Goal: Task Accomplishment & Management: Manage account settings

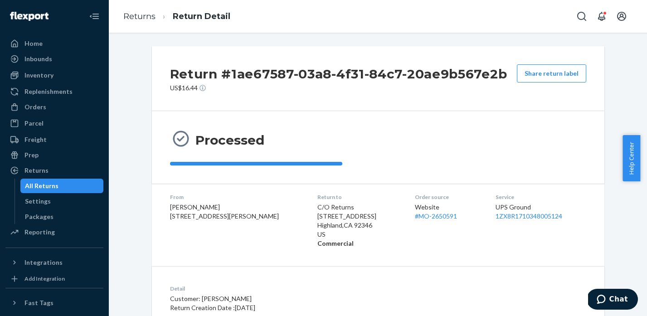
click at [140, 21] on li "Returns" at bounding box center [139, 17] width 32 height 12
click at [139, 19] on link "Returns" at bounding box center [139, 16] width 32 height 10
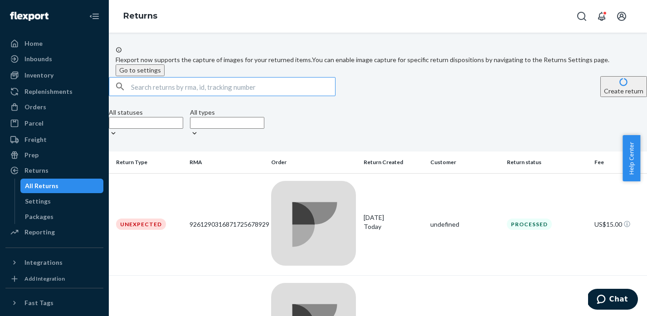
click at [206, 96] on input "text" at bounding box center [233, 86] width 204 height 18
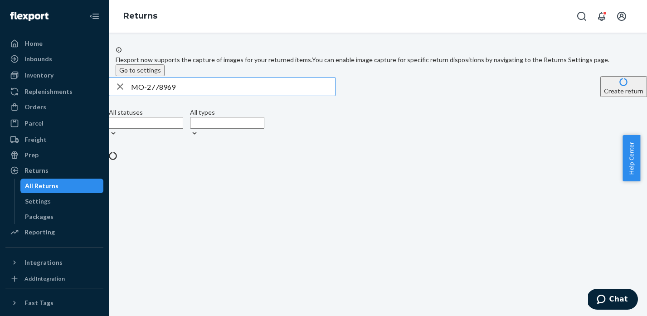
type input "MO-2778969"
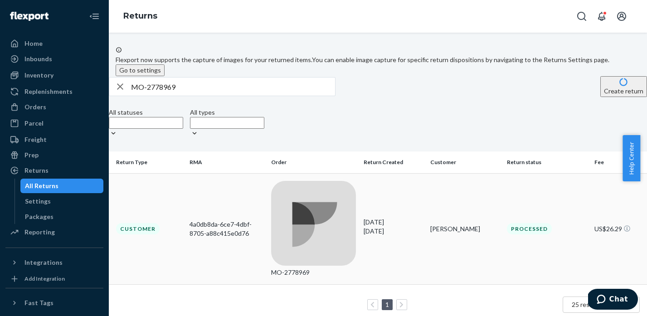
click at [353, 194] on div "MO-2778969" at bounding box center [313, 229] width 85 height 96
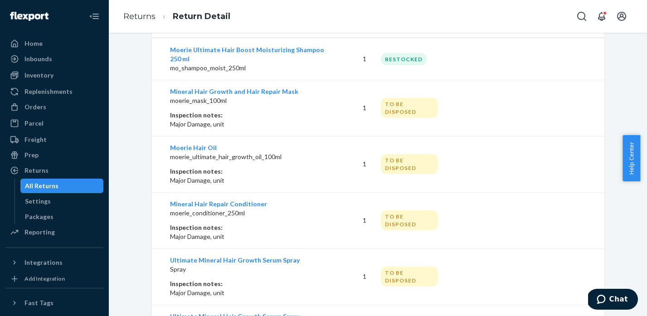
scroll to position [228, 0]
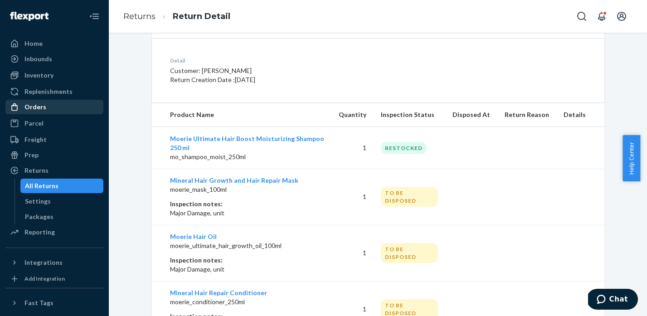
click at [36, 110] on div "Orders" at bounding box center [35, 106] width 22 height 9
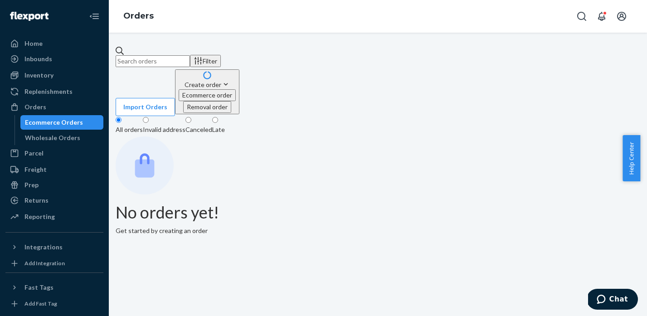
click at [167, 59] on input "text" at bounding box center [153, 61] width 74 height 12
paste input "MO-2992769"
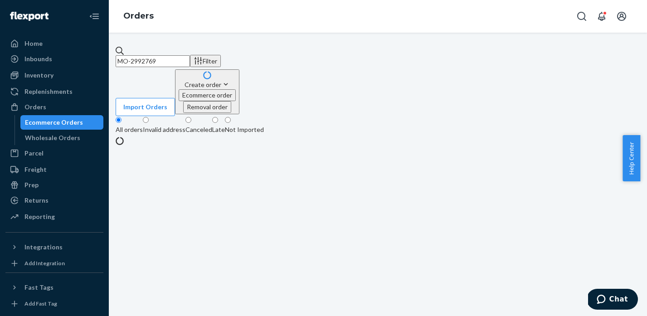
type input "MO-2992769"
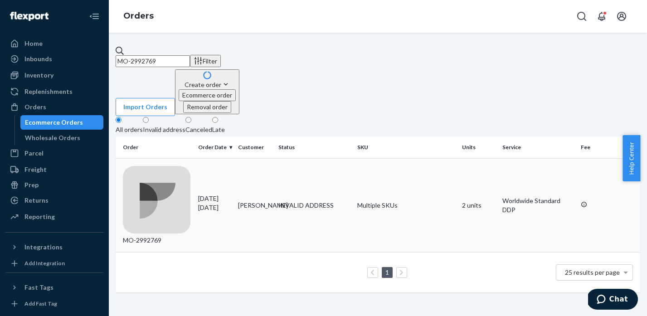
click at [319, 201] on div "INVALID ADDRESS" at bounding box center [314, 205] width 72 height 9
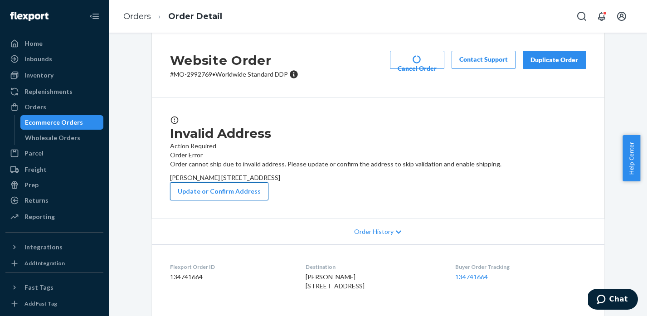
click at [268, 200] on button "Update or Confirm Address" at bounding box center [219, 191] width 98 height 18
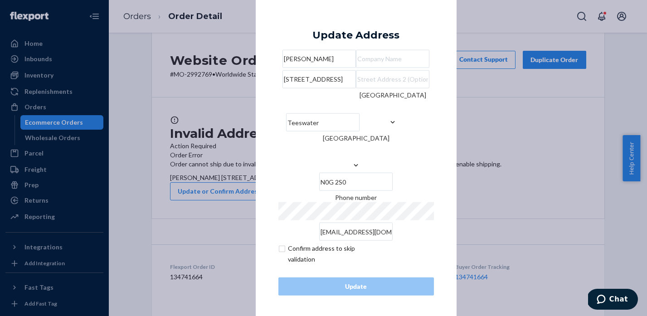
click at [281, 257] on input "checkbox" at bounding box center [330, 254] width 105 height 22
checkbox input "true"
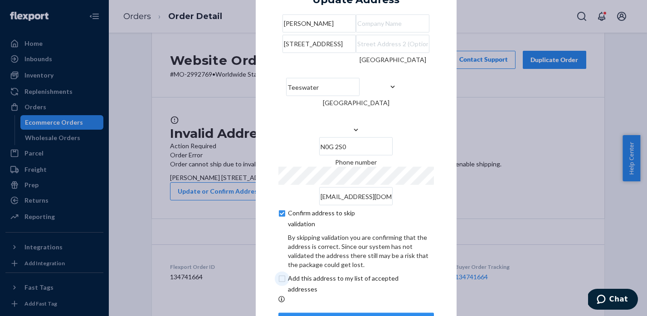
click at [278, 294] on input "checkbox" at bounding box center [353, 284] width 151 height 22
checkbox input "true"
click at [431, 236] on div "× Update Address [PERSON_NAME] [STREET_ADDRESS] Phone number [EMAIL_ADDRESS][DO…" at bounding box center [356, 157] width 201 height 391
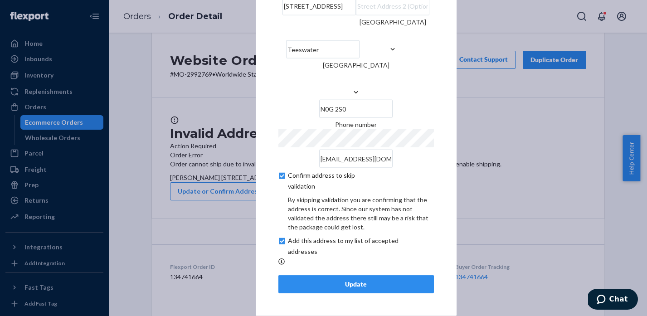
scroll to position [51, 0]
click at [400, 286] on div "Update" at bounding box center [356, 284] width 140 height 9
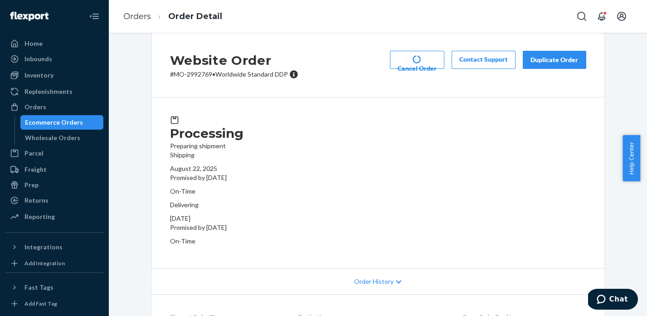
click at [203, 79] on p "# MO-2992769 • Worldwide Standard DDP" at bounding box center [234, 74] width 128 height 9
copy p "2992769"
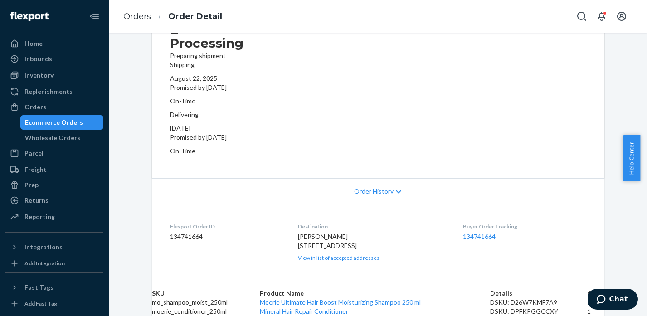
scroll to position [123, 0]
click at [134, 20] on link "Orders" at bounding box center [137, 16] width 28 height 10
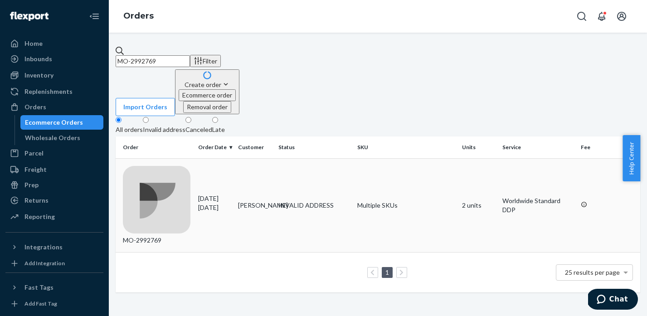
click at [318, 158] on td "INVALID ADDRESS" at bounding box center [314, 205] width 79 height 94
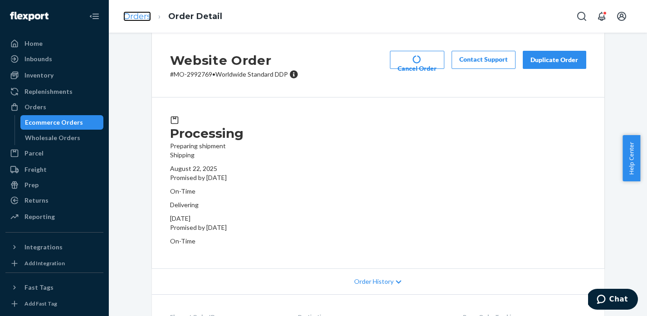
click at [141, 19] on link "Orders" at bounding box center [137, 16] width 28 height 10
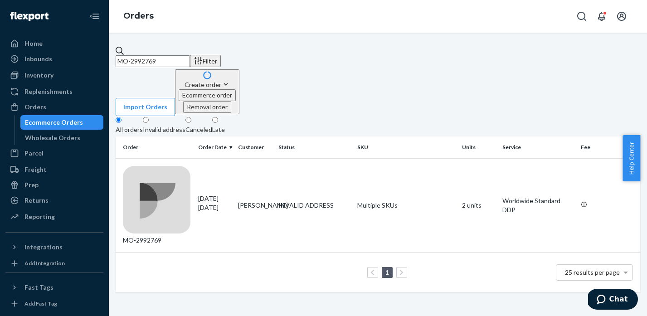
click at [190, 58] on input "MO-2992769" at bounding box center [153, 61] width 74 height 12
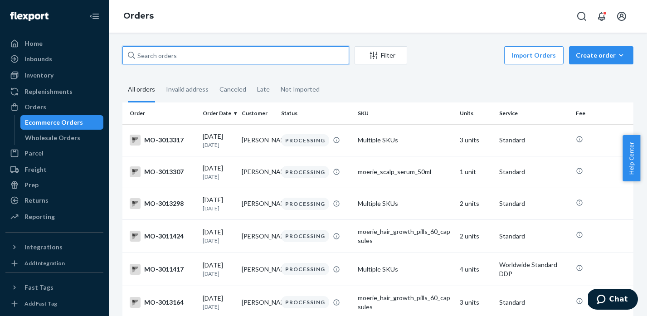
click at [184, 60] on input "text" at bounding box center [235, 55] width 227 height 18
paste input "MO-2955677"
type input "MO-2955677"
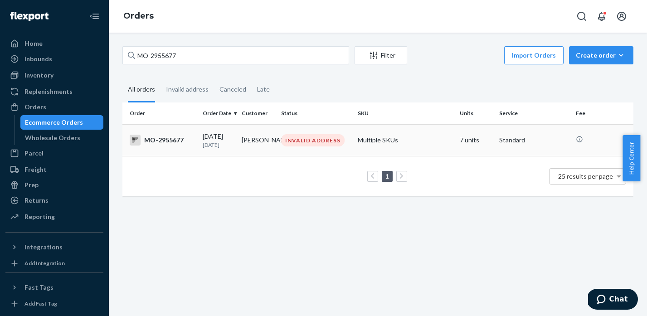
click at [307, 148] on td "INVALID ADDRESS" at bounding box center [315, 140] width 77 height 32
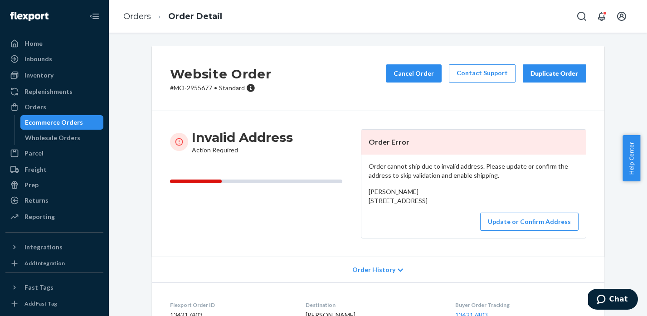
click at [194, 90] on p "# MO-2955677 • Standard" at bounding box center [221, 87] width 102 height 9
copy p "2955677"
click at [424, 77] on button "Cancel Order" at bounding box center [414, 73] width 56 height 18
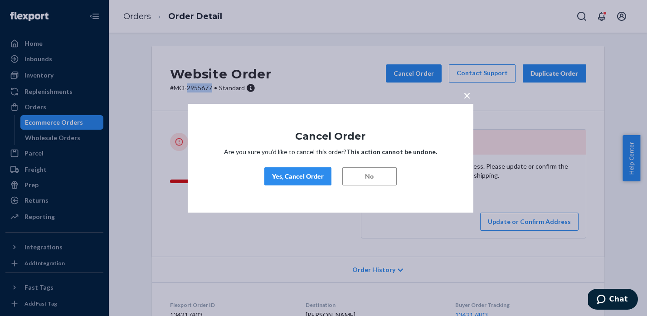
click at [307, 173] on div "Yes, Cancel Order" at bounding box center [298, 176] width 52 height 9
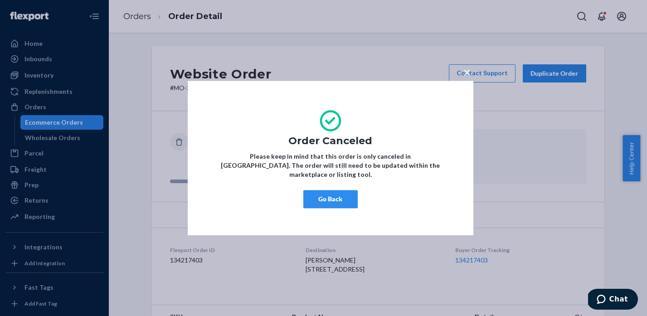
click at [465, 77] on span "×" at bounding box center [466, 71] width 7 height 15
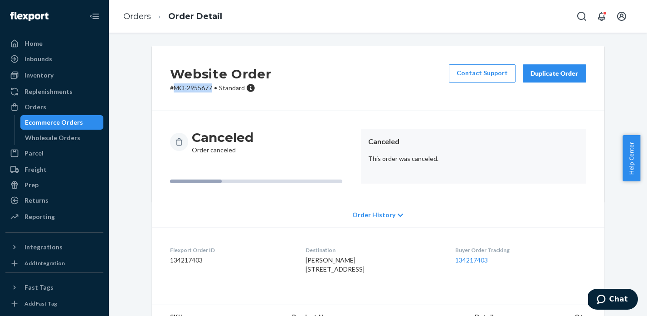
drag, startPoint x: 208, startPoint y: 89, endPoint x: 172, endPoint y: 87, distance: 36.3
click at [172, 87] on p "# MO-2955677 • Standard" at bounding box center [221, 87] width 102 height 9
copy p "MO-2955677"
